Goal: Complete application form

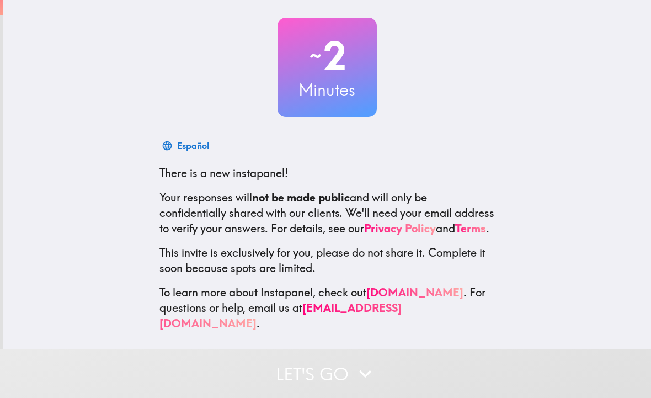
scroll to position [53, 0]
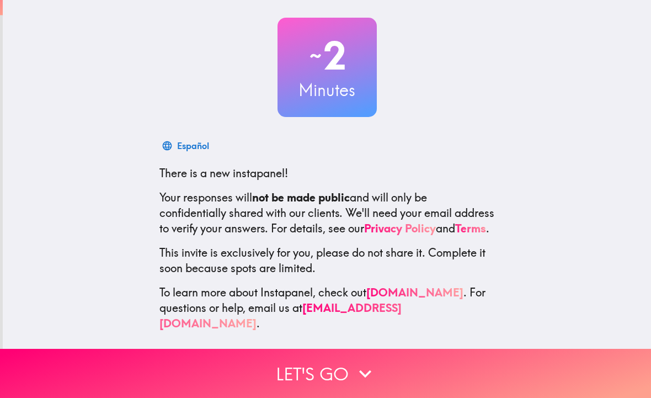
click at [232, 372] on button "Let's go" at bounding box center [325, 373] width 651 height 49
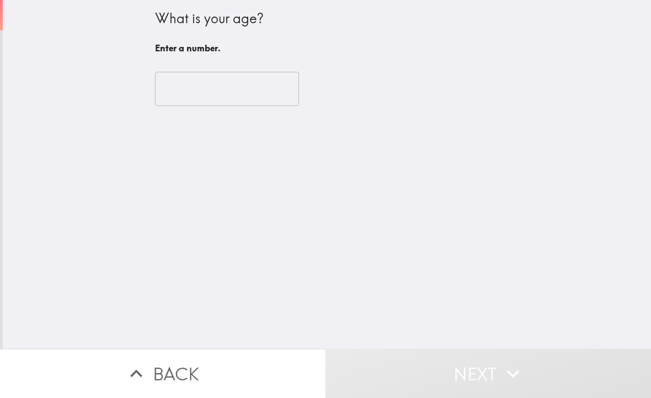
click at [196, 100] on input "number" at bounding box center [227, 89] width 144 height 34
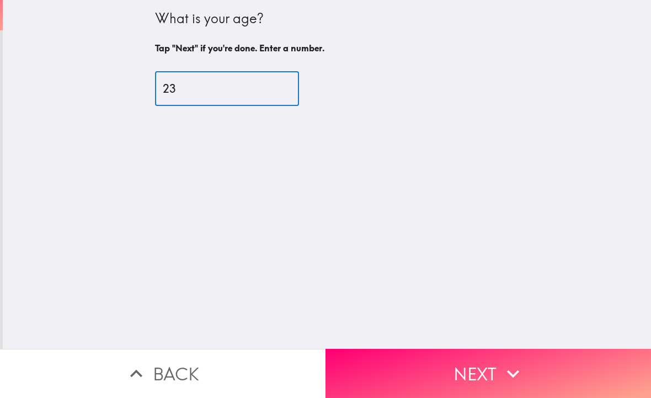
type input "23"
click at [502, 371] on icon "button" at bounding box center [513, 373] width 24 height 24
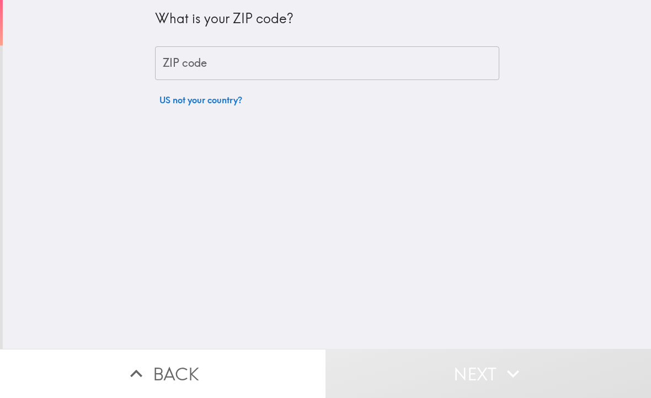
click at [174, 66] on div "ZIP code ZIP code" at bounding box center [327, 63] width 344 height 34
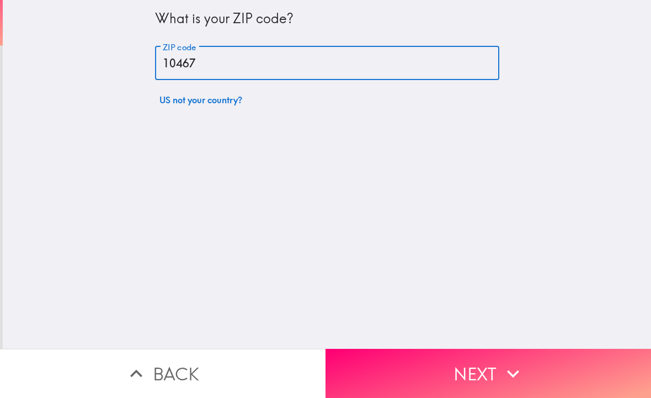
type input "10467"
click at [582, 375] on button "Next" at bounding box center [487, 373] width 325 height 49
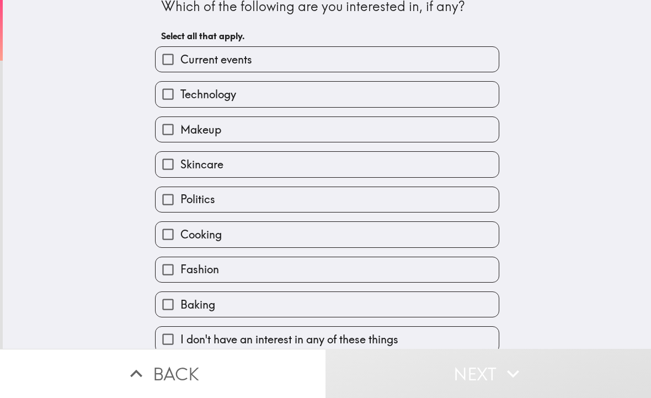
scroll to position [12, 0]
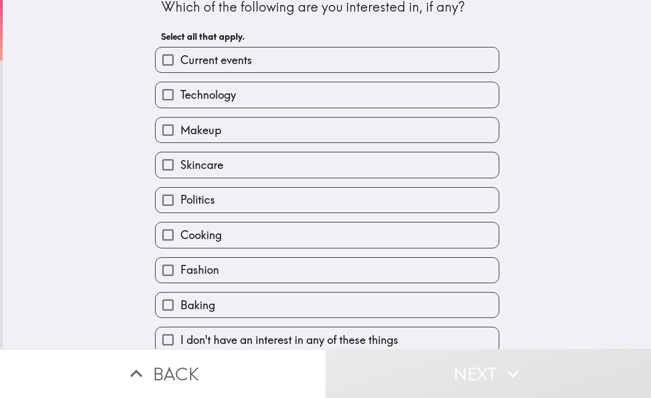
click at [175, 105] on input "Technology" at bounding box center [168, 94] width 25 height 25
checkbox input "true"
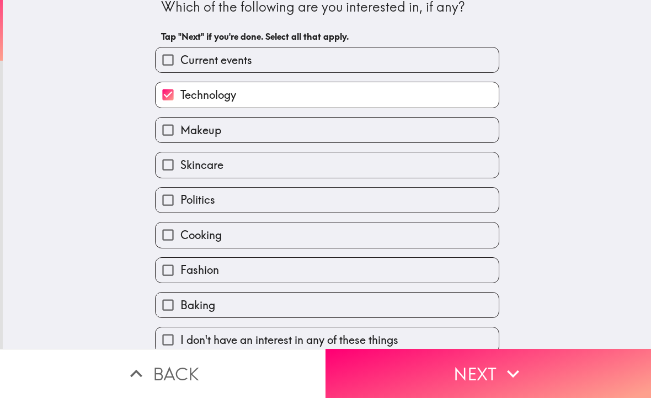
click at [172, 138] on input "Makeup" at bounding box center [168, 129] width 25 height 25
checkbox input "true"
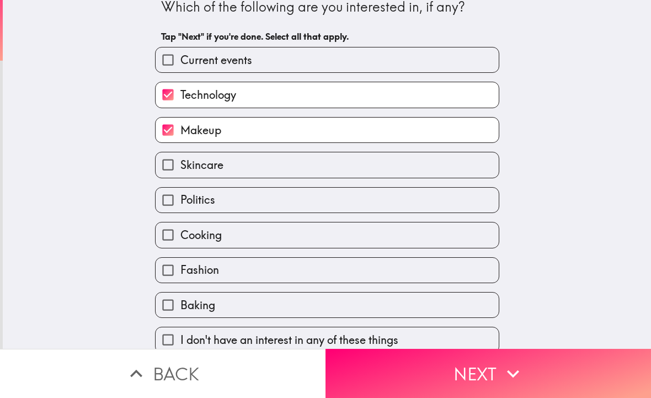
click at [172, 58] on input "Current events" at bounding box center [168, 59] width 25 height 25
checkbox input "true"
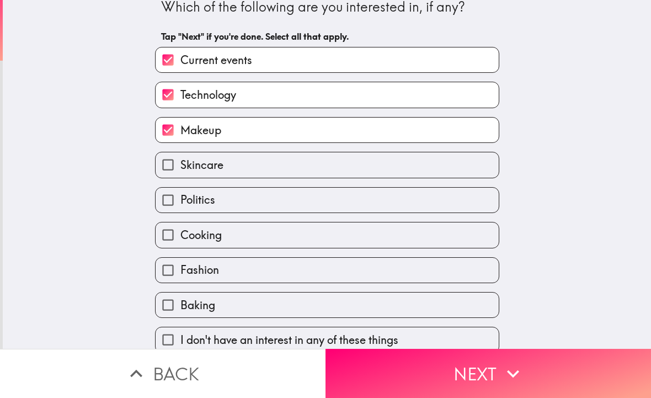
click at [434, 165] on label "Skincare" at bounding box center [327, 164] width 343 height 25
click at [180, 165] on input "Skincare" at bounding box center [168, 164] width 25 height 25
checkbox input "true"
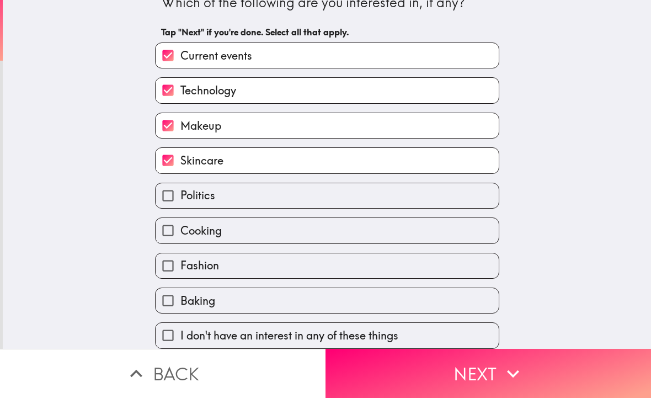
scroll to position [20, 0]
click at [374, 296] on label "Baking" at bounding box center [327, 300] width 343 height 25
click at [180, 296] on input "Baking" at bounding box center [168, 300] width 25 height 25
checkbox input "true"
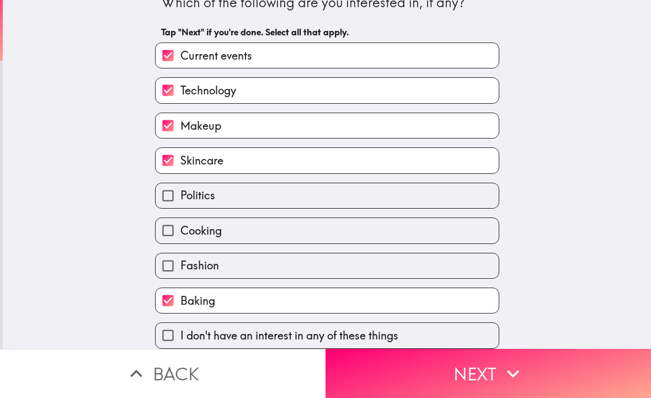
click at [384, 263] on label "Fashion" at bounding box center [327, 265] width 343 height 25
click at [180, 263] on input "Fashion" at bounding box center [168, 265] width 25 height 25
checkbox input "true"
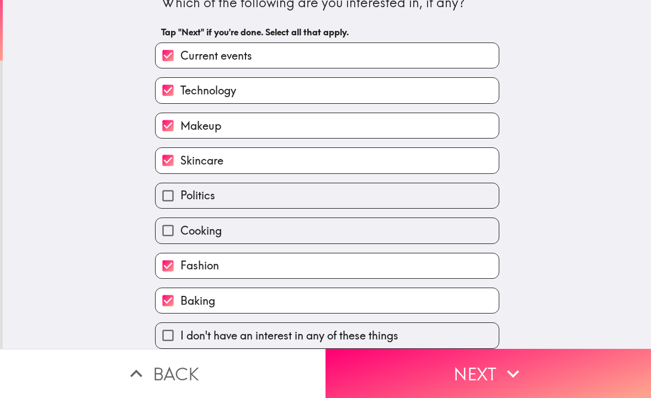
click at [383, 231] on label "Cooking" at bounding box center [327, 230] width 343 height 25
click at [180, 231] on input "Cooking" at bounding box center [168, 230] width 25 height 25
checkbox input "true"
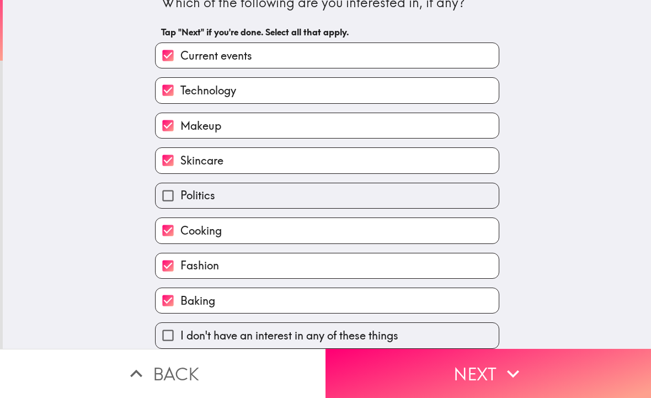
click at [405, 189] on label "Politics" at bounding box center [327, 195] width 343 height 25
click at [180, 189] on input "Politics" at bounding box center [168, 195] width 25 height 25
checkbox input "true"
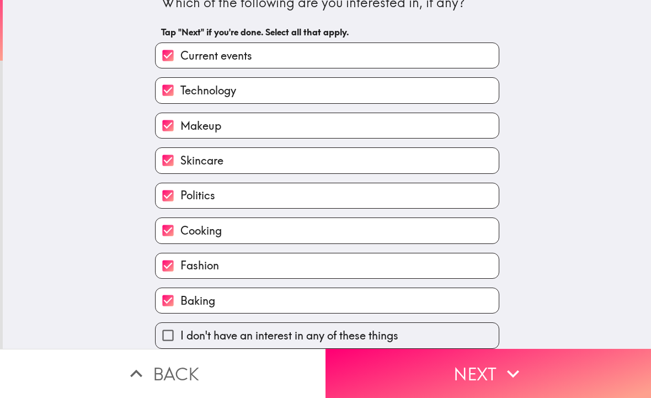
click at [483, 383] on button "Next" at bounding box center [487, 373] width 325 height 49
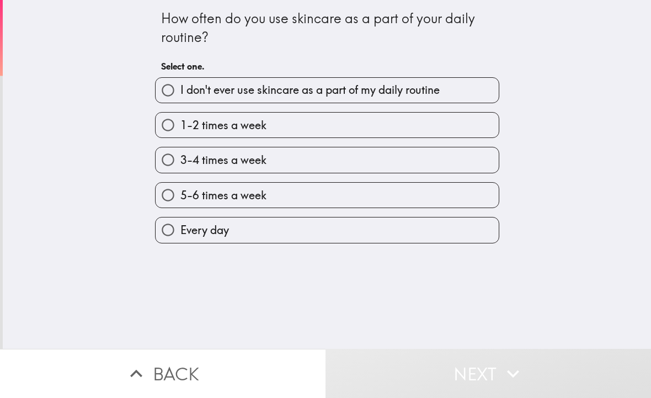
click at [435, 239] on label "Every day" at bounding box center [327, 229] width 343 height 25
click at [180, 239] on input "Every day" at bounding box center [168, 229] width 25 height 25
radio input "true"
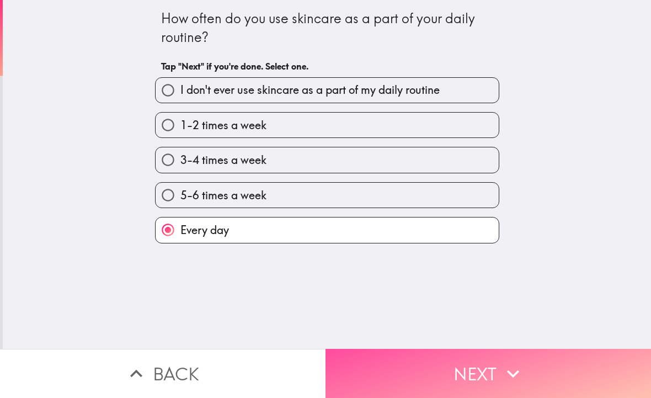
click at [536, 380] on button "Next" at bounding box center [487, 373] width 325 height 49
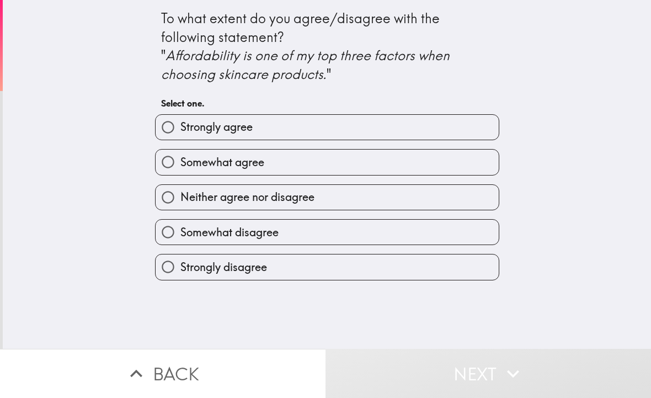
click at [458, 238] on label "Somewhat disagree" at bounding box center [327, 232] width 343 height 25
click at [180, 238] on input "Somewhat disagree" at bounding box center [168, 232] width 25 height 25
radio input "true"
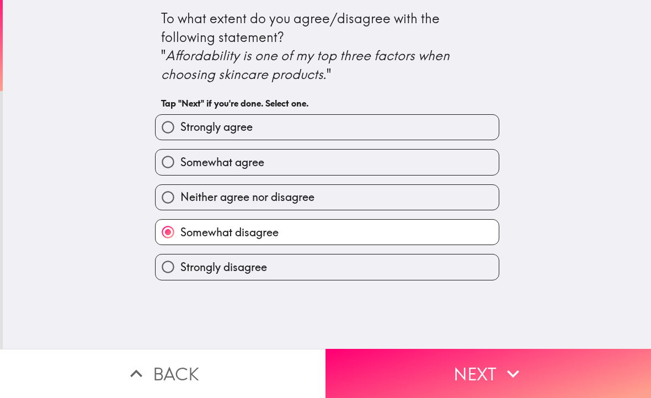
click at [530, 375] on button "Next" at bounding box center [487, 373] width 325 height 49
